Goal: Information Seeking & Learning: Learn about a topic

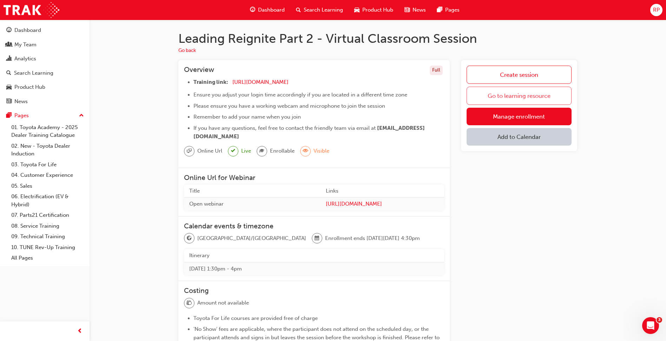
click at [521, 94] on link "Go to learning resource" at bounding box center [519, 96] width 105 height 18
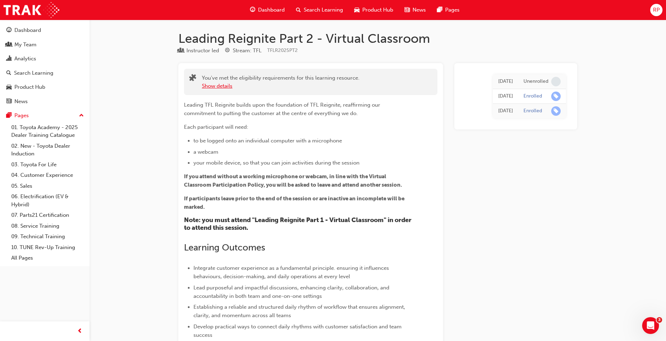
click at [217, 88] on button "Show details" at bounding box center [217, 86] width 31 height 8
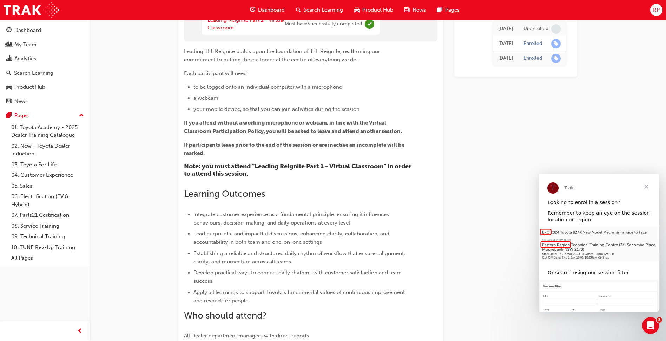
click at [355, 134] on span "If you attend without a working microphone or webcam, in line with the Virtual …" at bounding box center [293, 127] width 218 height 15
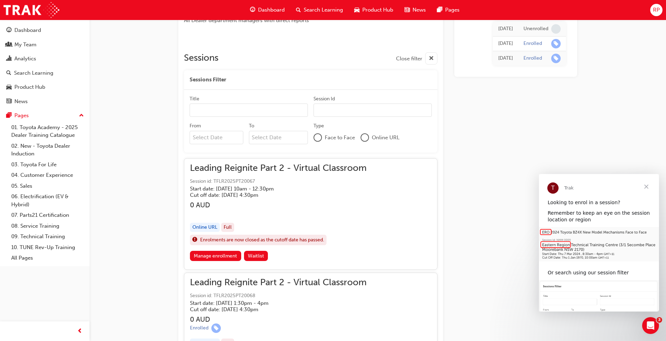
scroll to position [386, 0]
click at [206, 226] on div "Online URL" at bounding box center [205, 227] width 30 height 9
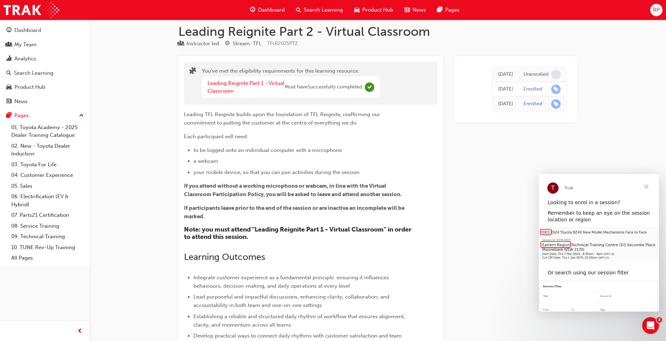
scroll to position [0, 0]
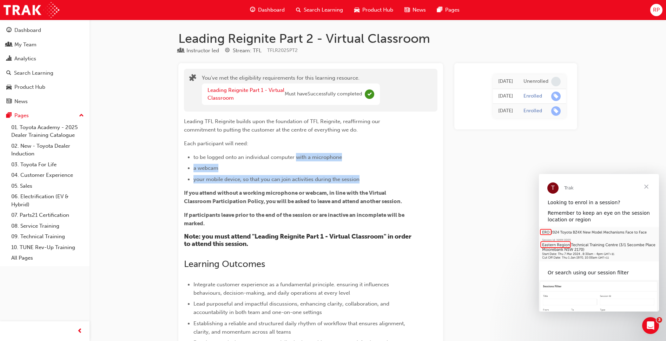
drag, startPoint x: 366, startPoint y: 174, endPoint x: 293, endPoint y: 152, distance: 76.8
click at [293, 152] on div "Leading TFL Reignite builds upon the foundation of TFL Reignite, reaffirming ou…" at bounding box center [298, 264] width 228 height 294
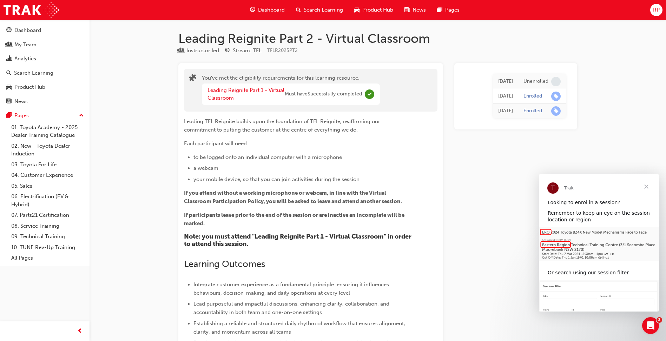
drag, startPoint x: 293, startPoint y: 152, endPoint x: 273, endPoint y: 154, distance: 19.9
click at [273, 154] on span "to be logged onto an individual computer with a microphone" at bounding box center [267, 157] width 149 height 6
click at [241, 89] on link "Leading Reignite Part 1 - Virtual Classroom" at bounding box center [246, 94] width 77 height 14
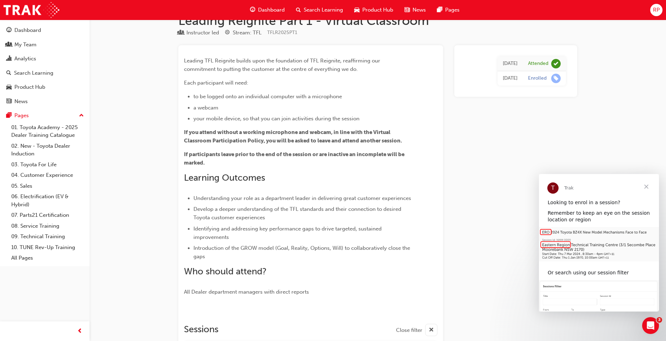
scroll to position [35, 0]
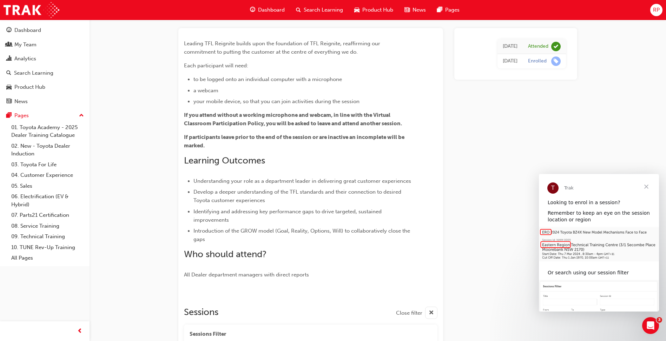
drag, startPoint x: 446, startPoint y: 111, endPoint x: 438, endPoint y: 99, distance: 14.0
click at [446, 111] on div "Leading TFL Reignite builds upon the foundation of TFL Reignite, reaffirming ou…" at bounding box center [377, 238] width 399 height 420
